Goal: Task Accomplishment & Management: Manage account settings

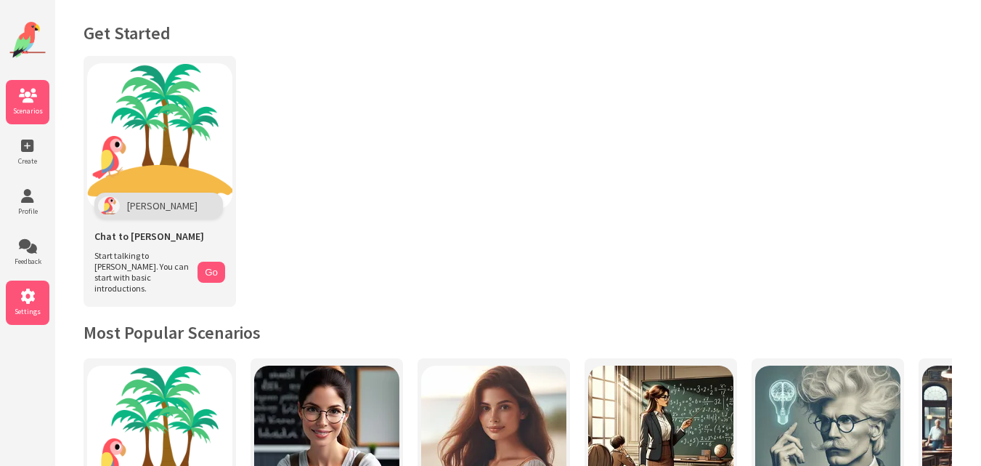
click at [31, 290] on icon at bounding box center [28, 296] width 44 height 15
click at [25, 295] on icon at bounding box center [28, 296] width 44 height 15
click at [21, 301] on icon at bounding box center [28, 296] width 44 height 15
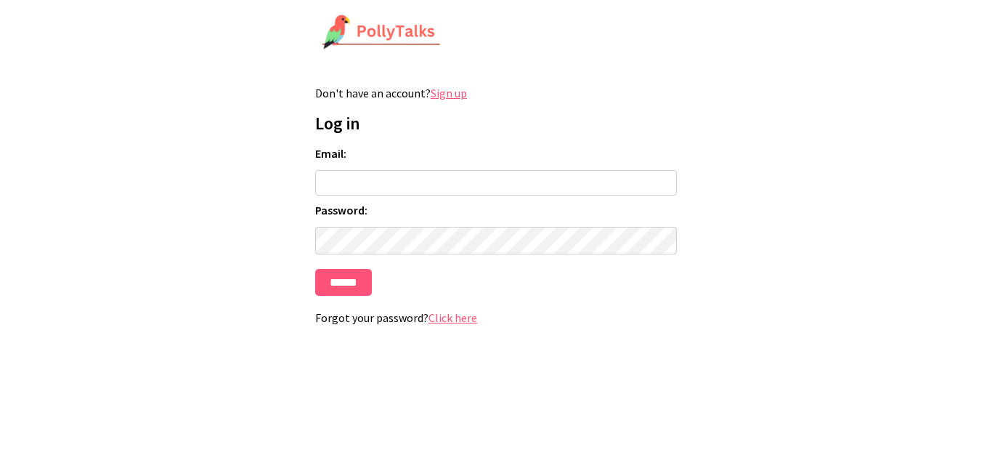
type input "**********"
drag, startPoint x: 317, startPoint y: 325, endPoint x: 423, endPoint y: 319, distance: 106.3
click at [423, 319] on p "Forgot your password? Click here" at bounding box center [496, 317] width 362 height 15
click at [450, 319] on link "Click here" at bounding box center [453, 317] width 49 height 15
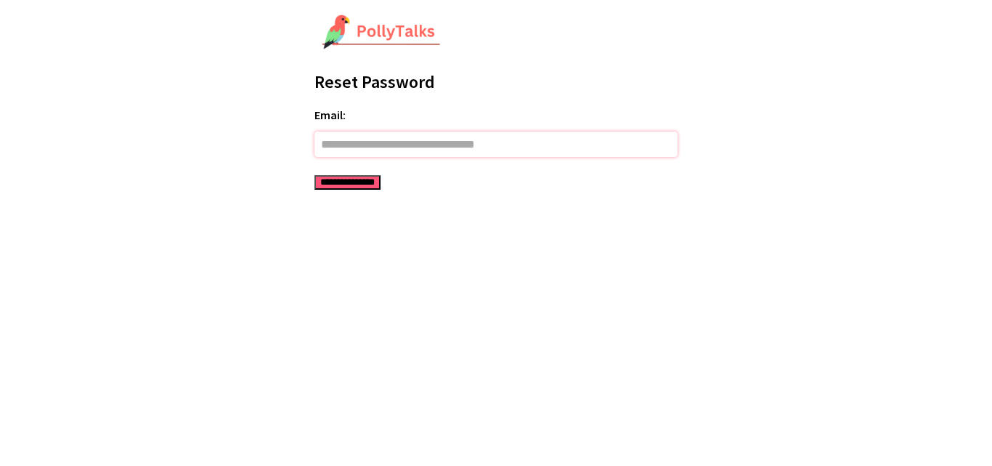
click at [376, 145] on input "Email:" at bounding box center [496, 143] width 363 height 25
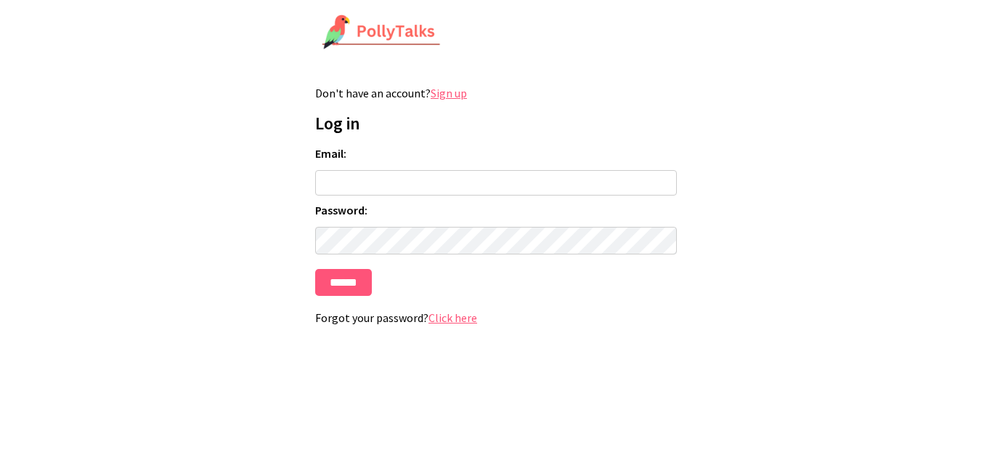
click at [397, 156] on label "Email:" at bounding box center [496, 153] width 362 height 15
click at [397, 170] on input "Email:" at bounding box center [496, 182] width 362 height 25
click at [453, 318] on link "Click here" at bounding box center [453, 317] width 49 height 15
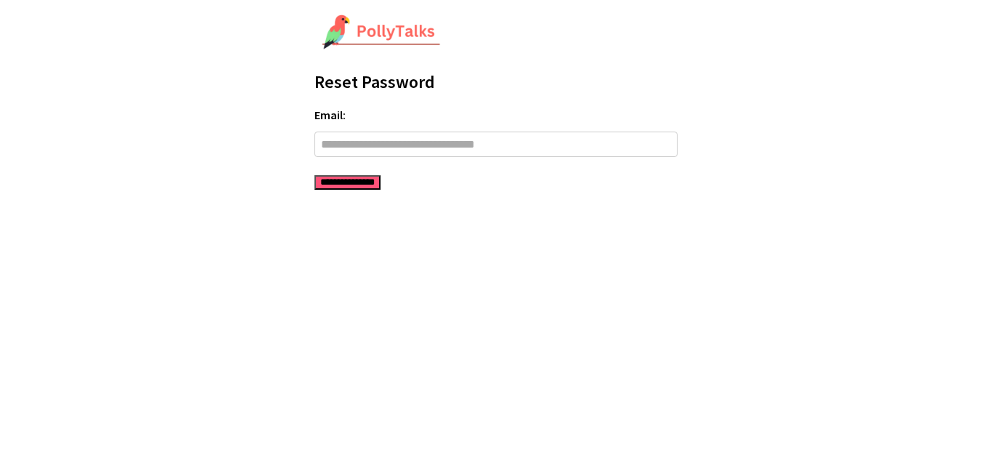
click at [888, 174] on html "**********" at bounding box center [496, 95] width 992 height 190
